Goal: Transaction & Acquisition: Purchase product/service

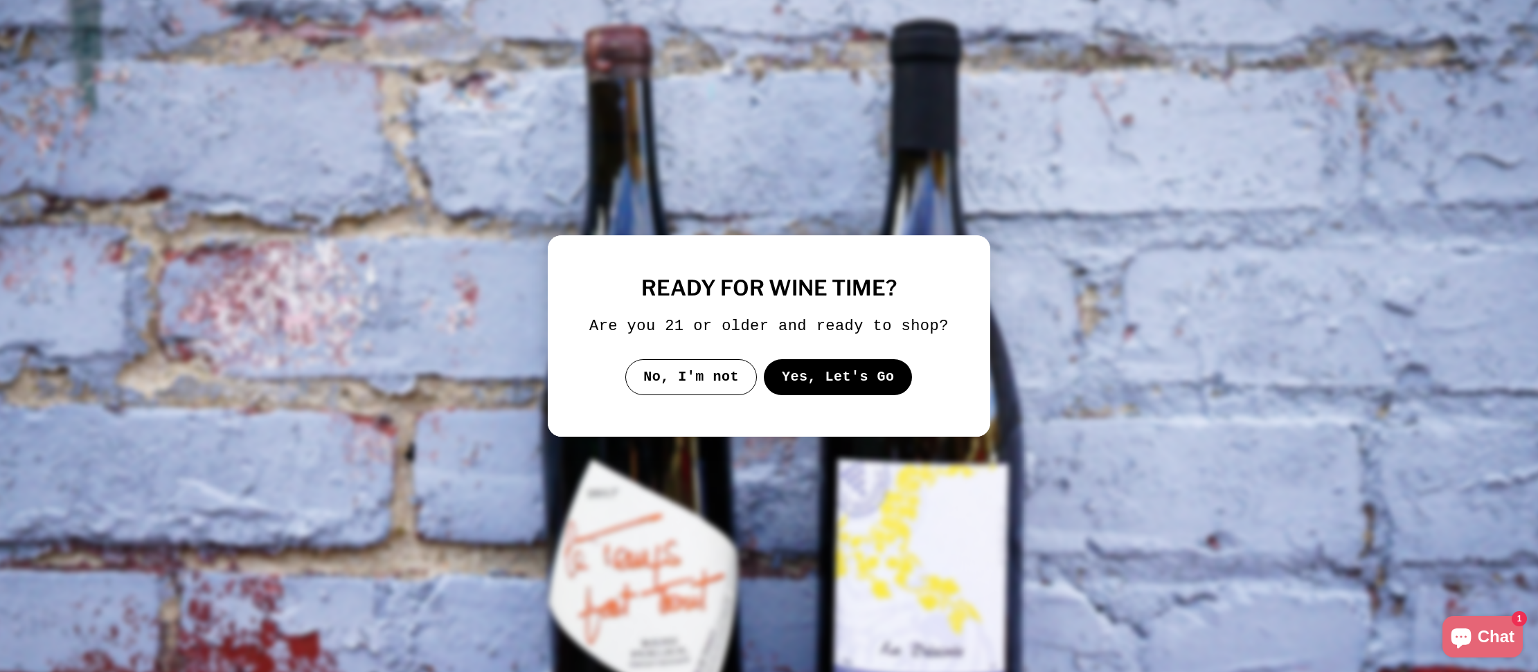
click at [797, 395] on button "Yes, Let's Go" at bounding box center [838, 377] width 149 height 36
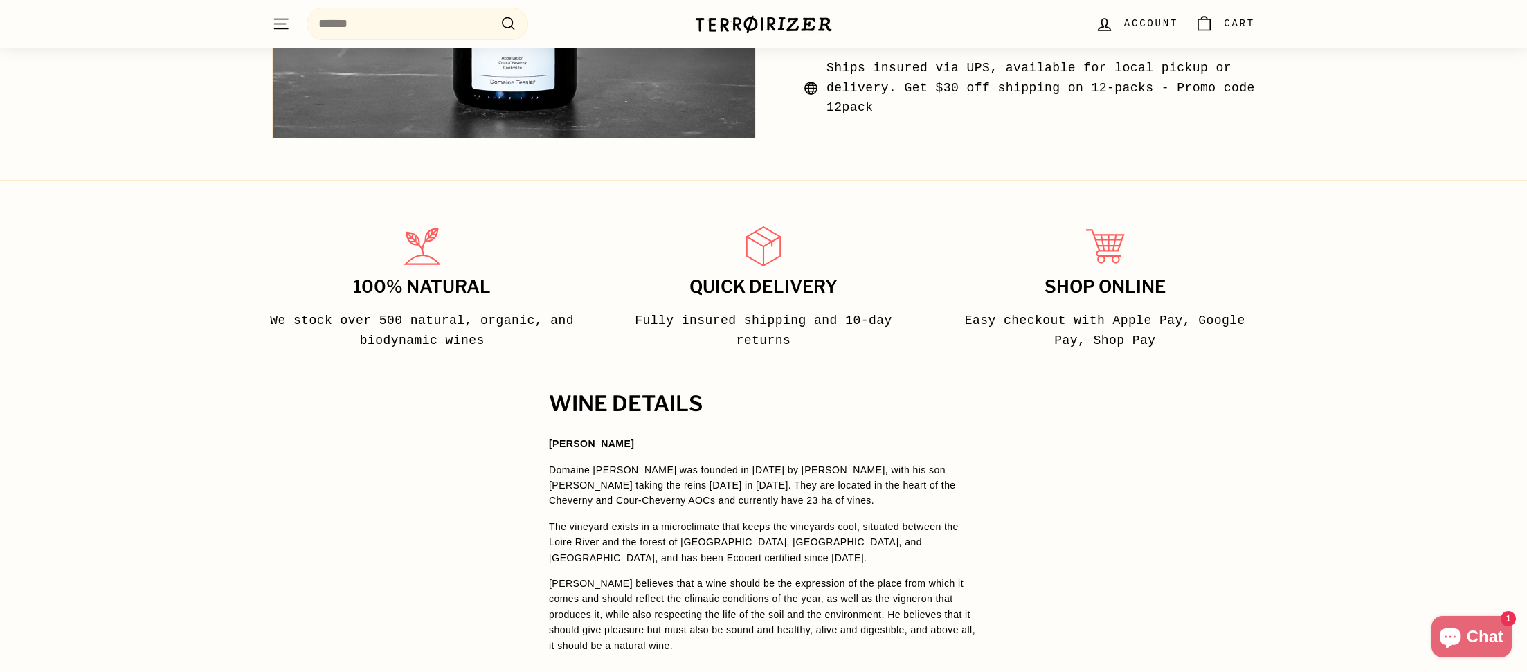
scroll to position [914, 0]
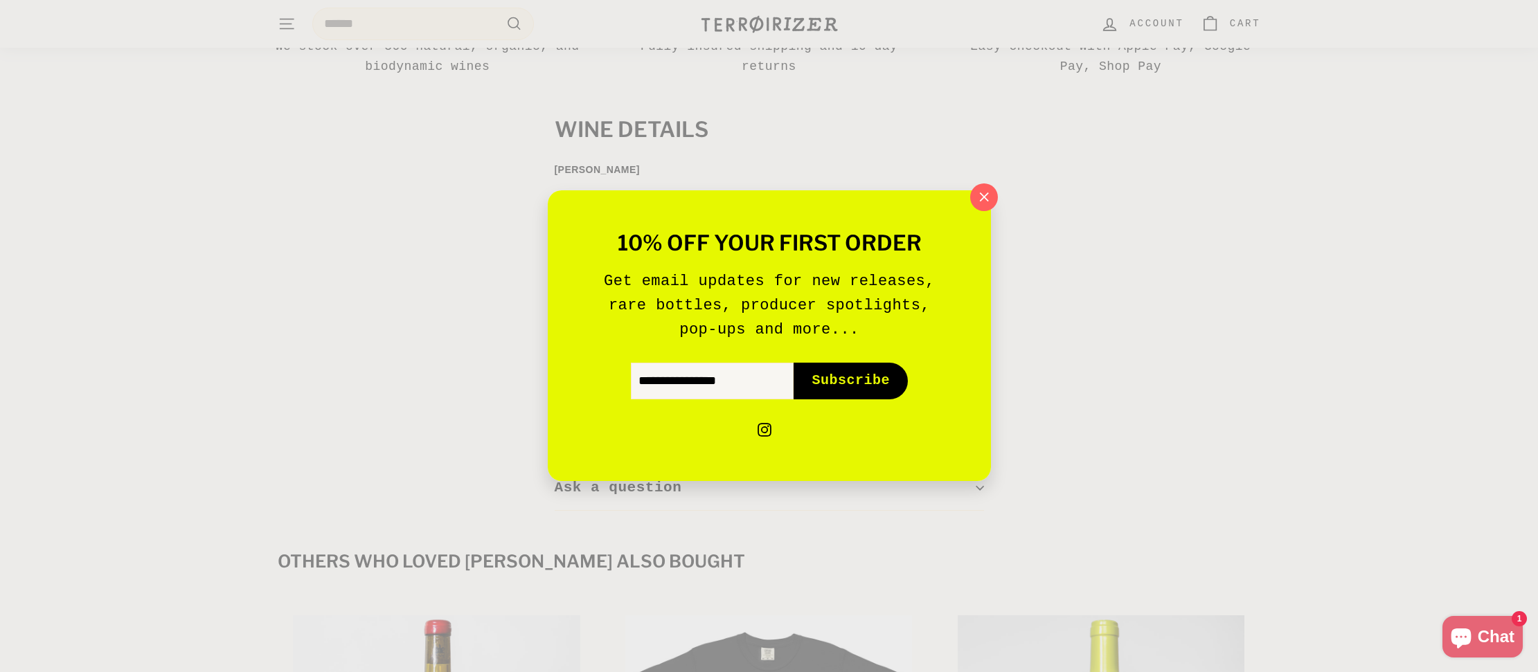
drag, startPoint x: 977, startPoint y: 195, endPoint x: 967, endPoint y: 204, distance: 14.2
click at [977, 195] on icon "button" at bounding box center [983, 197] width 19 height 19
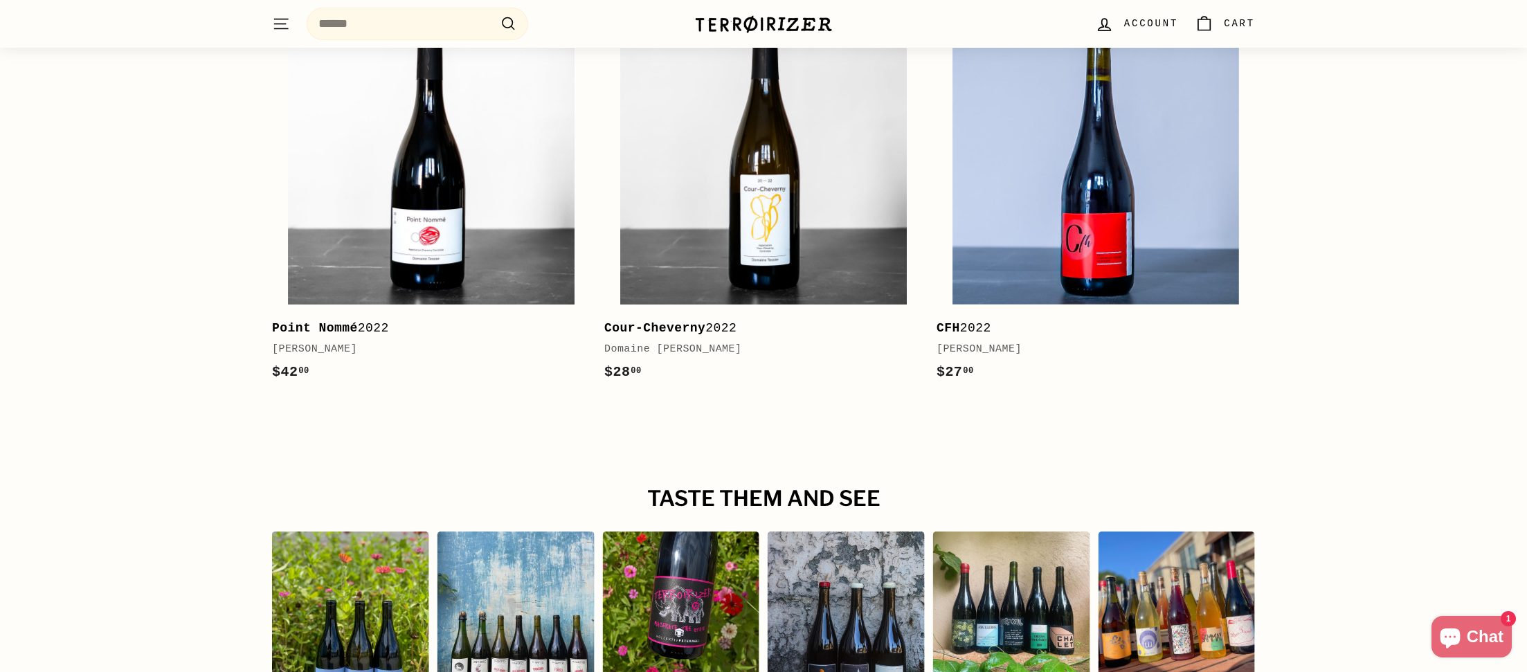
scroll to position [1461, 0]
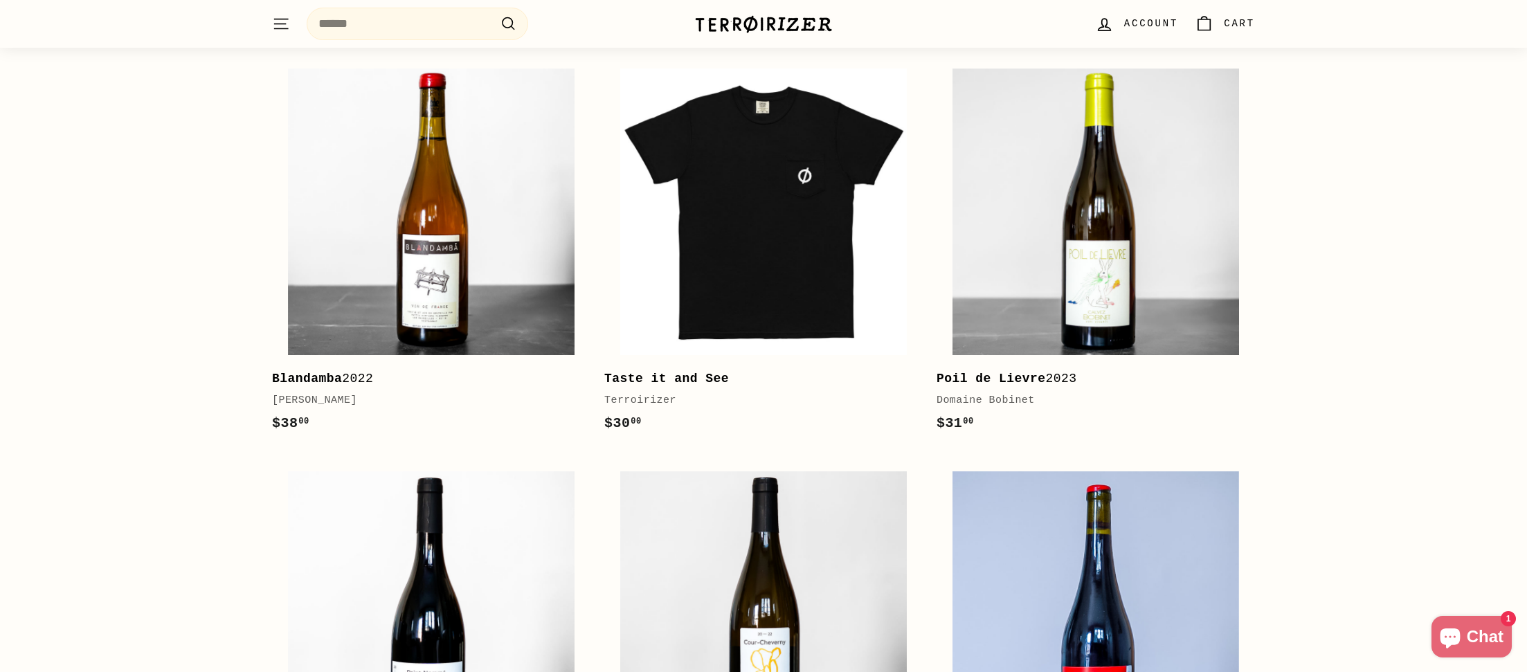
click at [738, 33] on div "Terroirizer" at bounding box center [763, 24] width 138 height 33
click at [741, 28] on img at bounding box center [763, 24] width 138 height 19
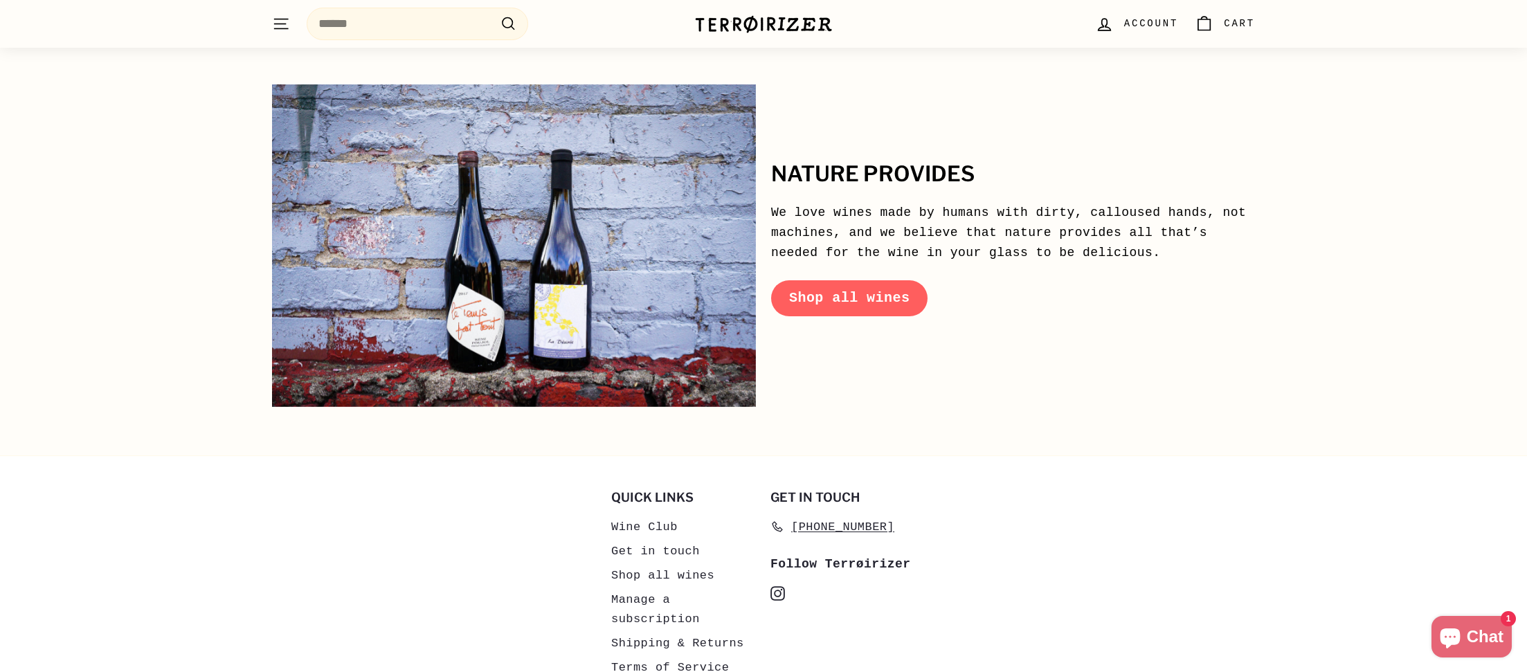
scroll to position [6660, 0]
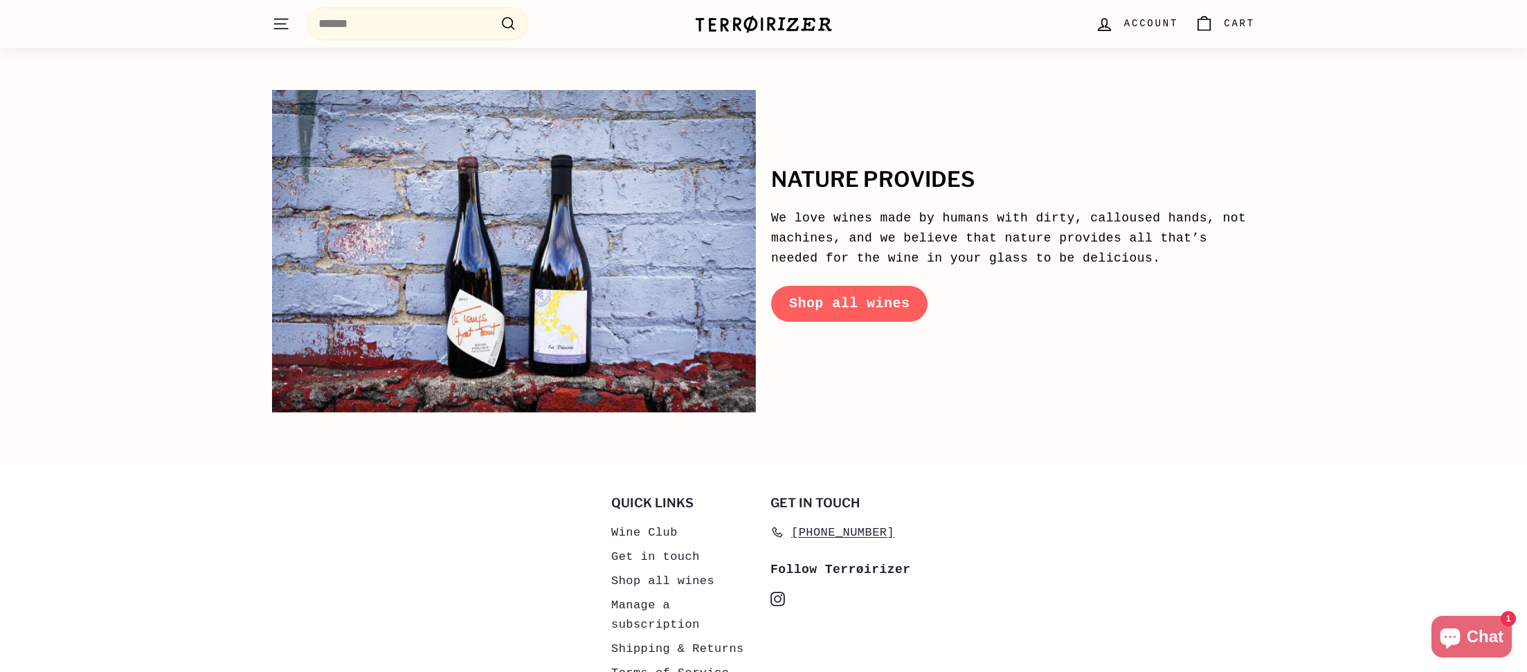
click at [246, 16] on div ". . . Site navigation Search .cls-1{fill:none;stroke:#000;stroke-miterlimit:10;…" at bounding box center [763, 23] width 1038 height 41
click at [291, 27] on button ". . . Site navigation" at bounding box center [281, 23] width 35 height 41
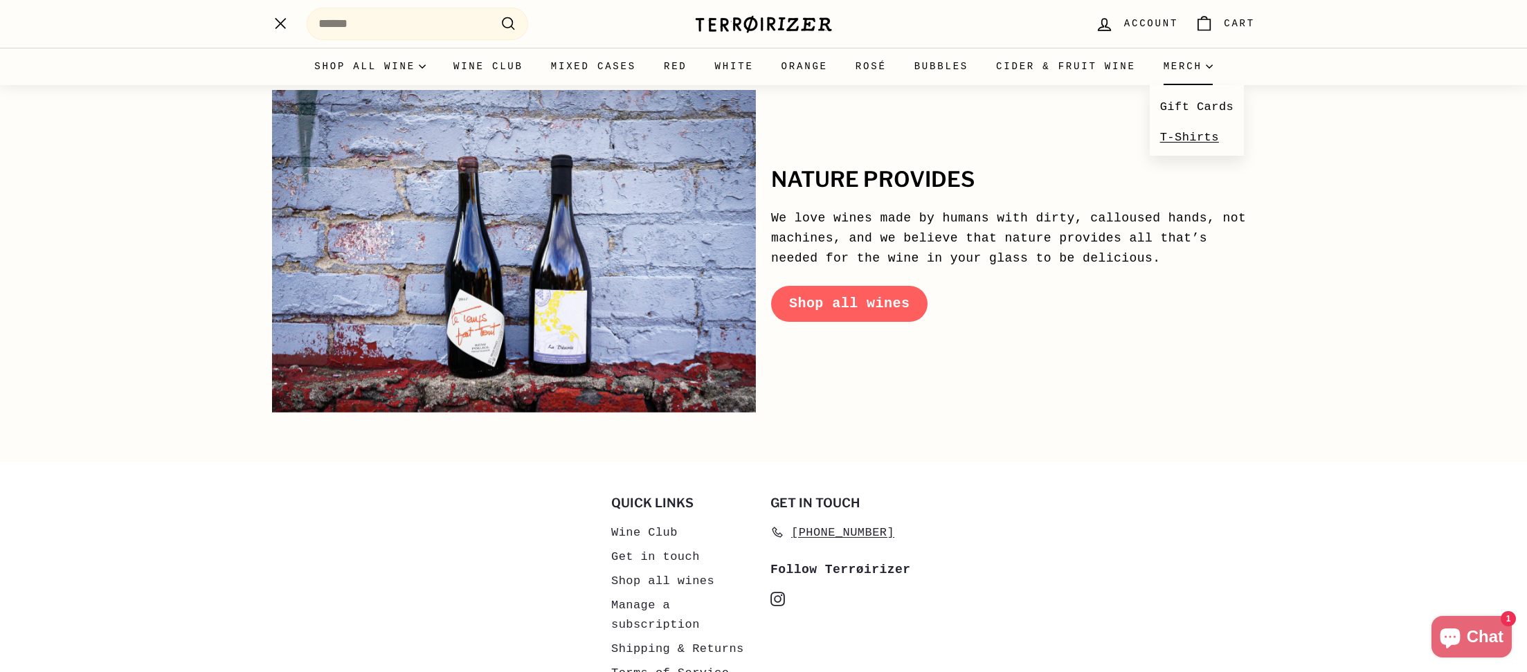
click at [1184, 129] on link "T-Shirts" at bounding box center [1197, 138] width 95 height 30
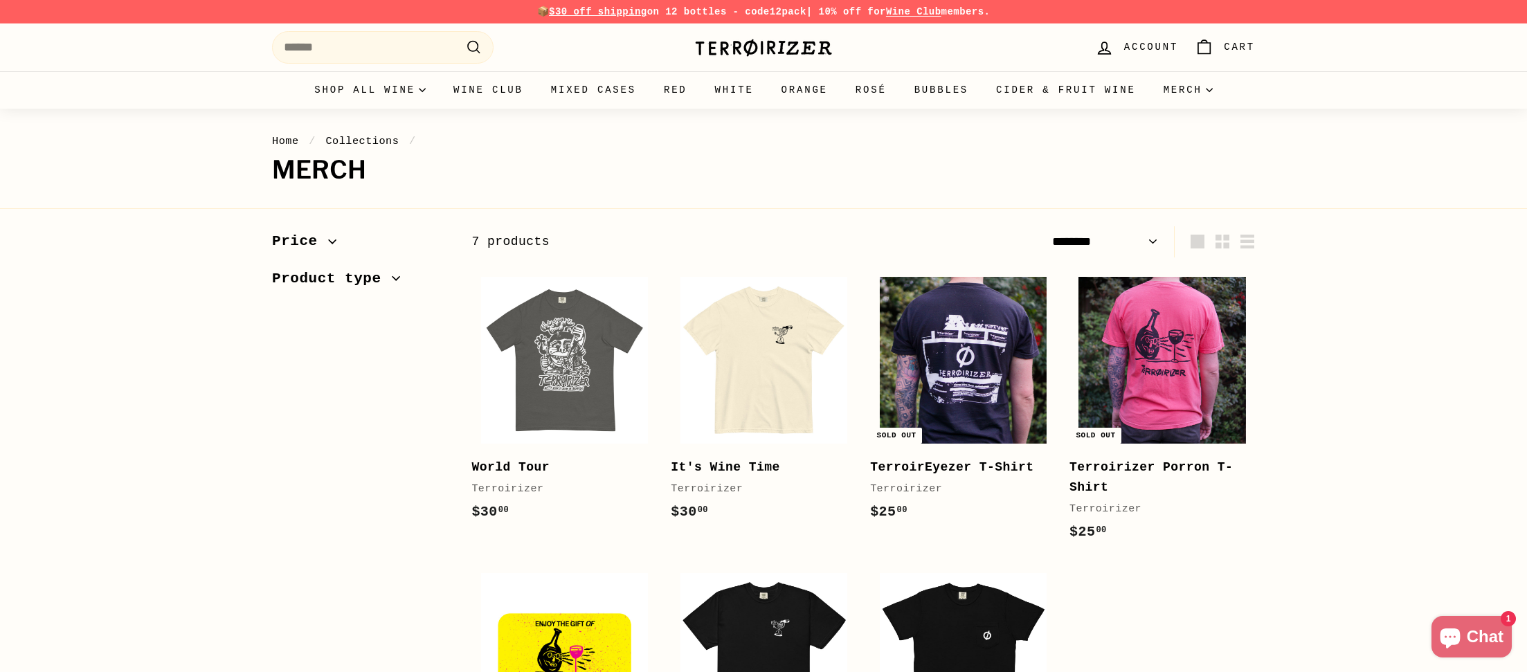
select select "******"
click at [536, 353] on img at bounding box center [564, 360] width 167 height 167
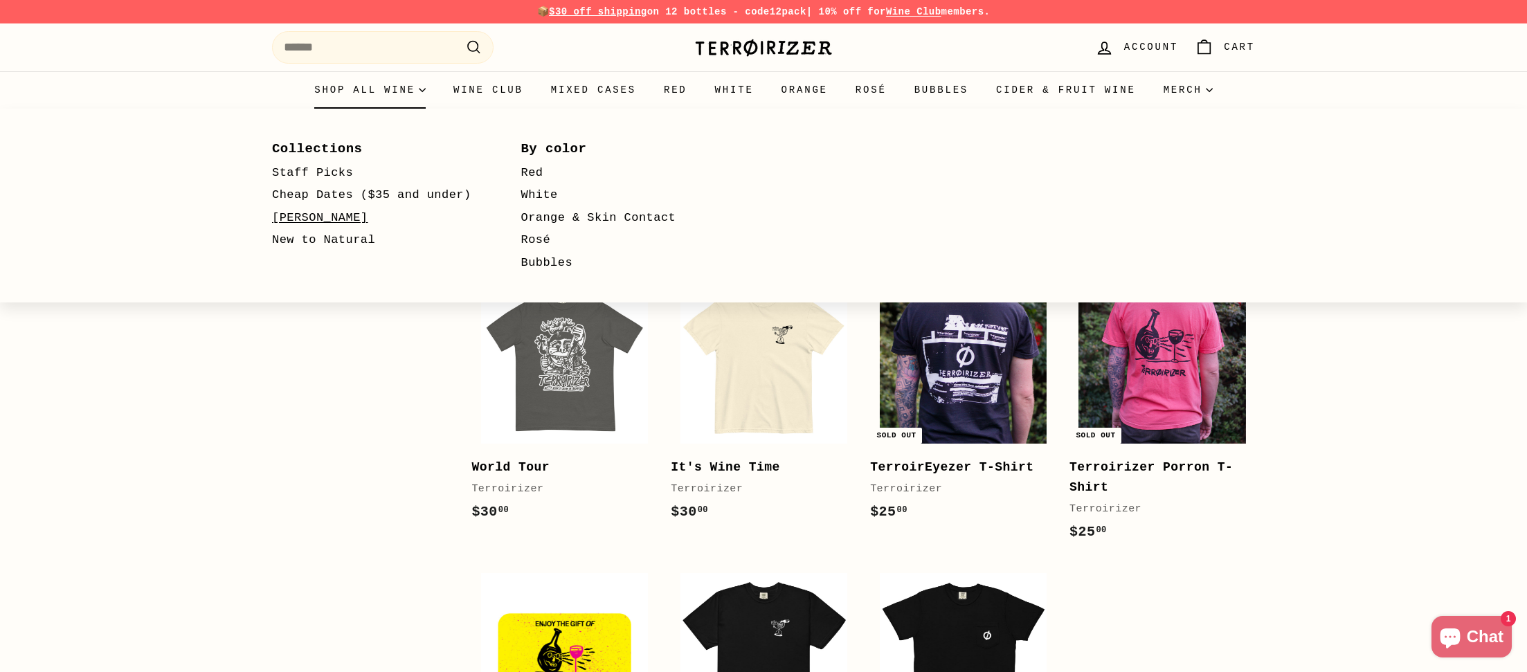
click at [318, 216] on link "[PERSON_NAME]" at bounding box center [376, 218] width 209 height 23
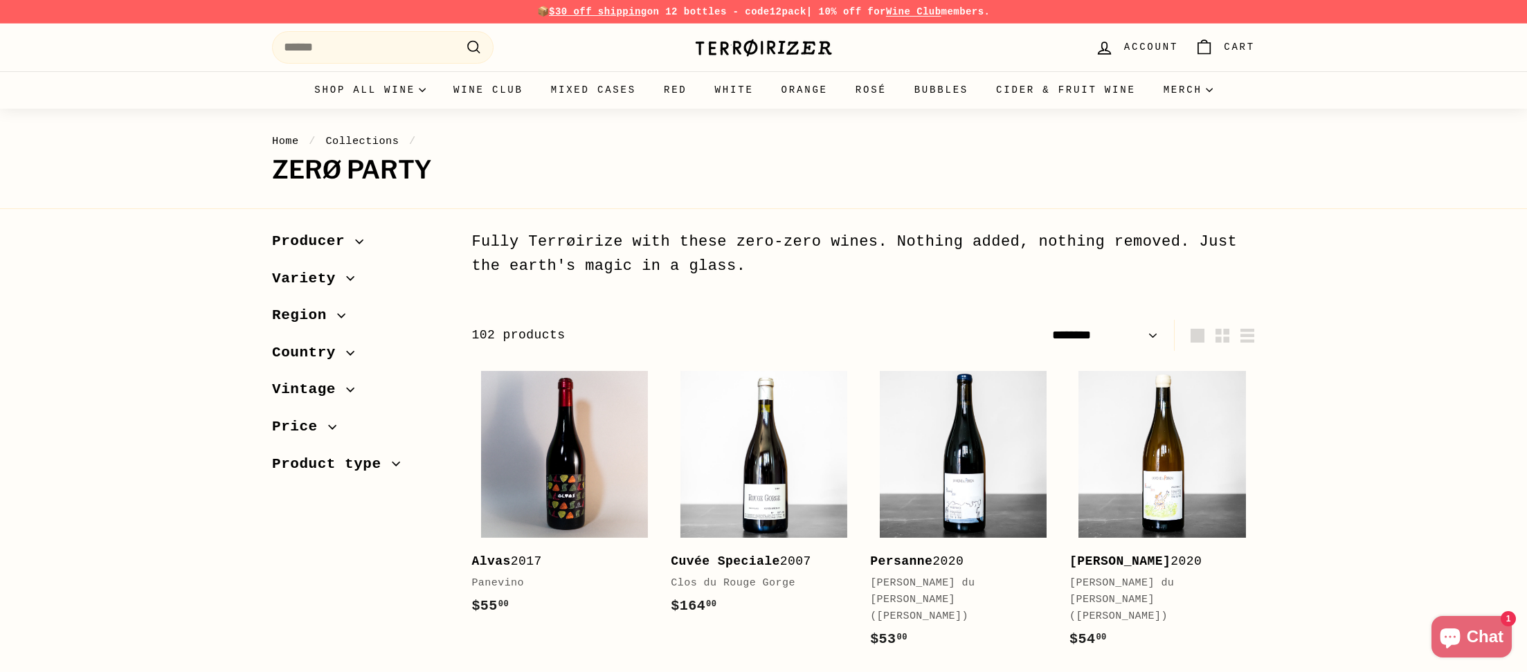
select select "******"
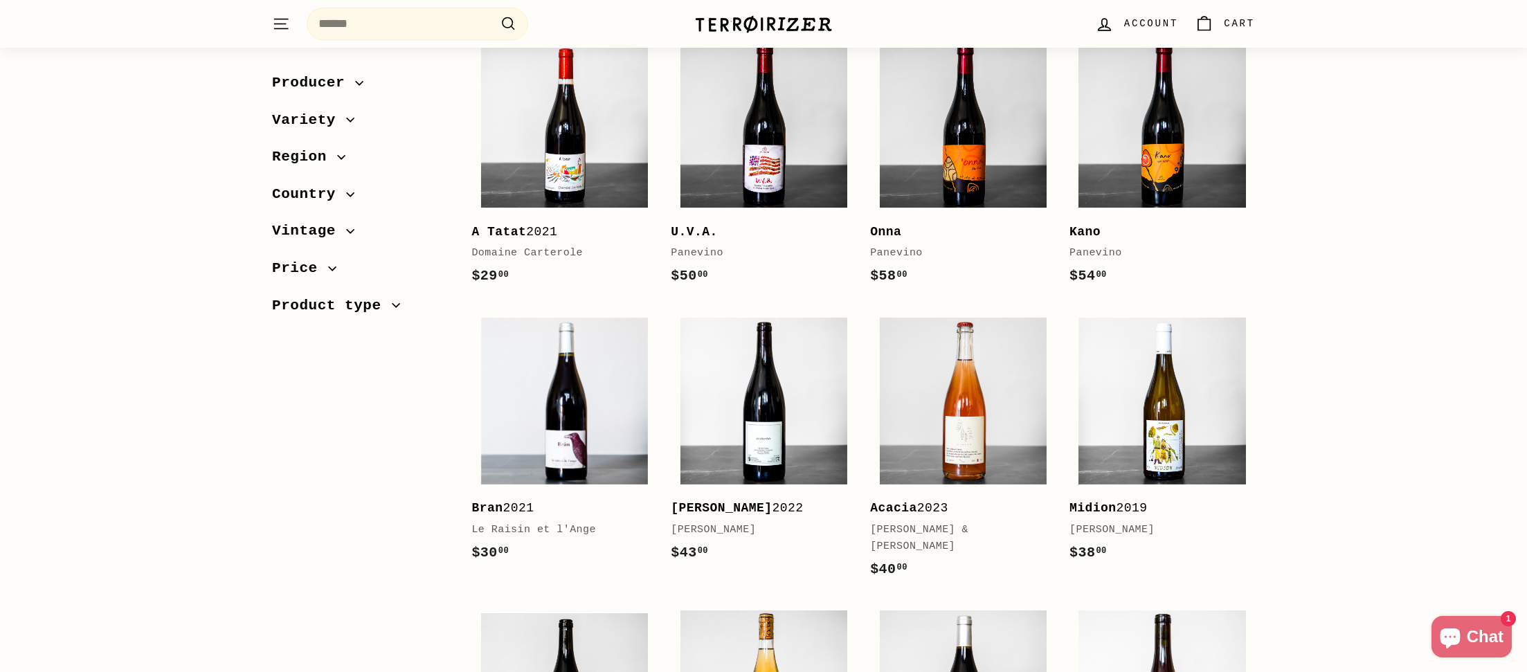
scroll to position [1753, 0]
